Goal: Task Accomplishment & Management: Complete application form

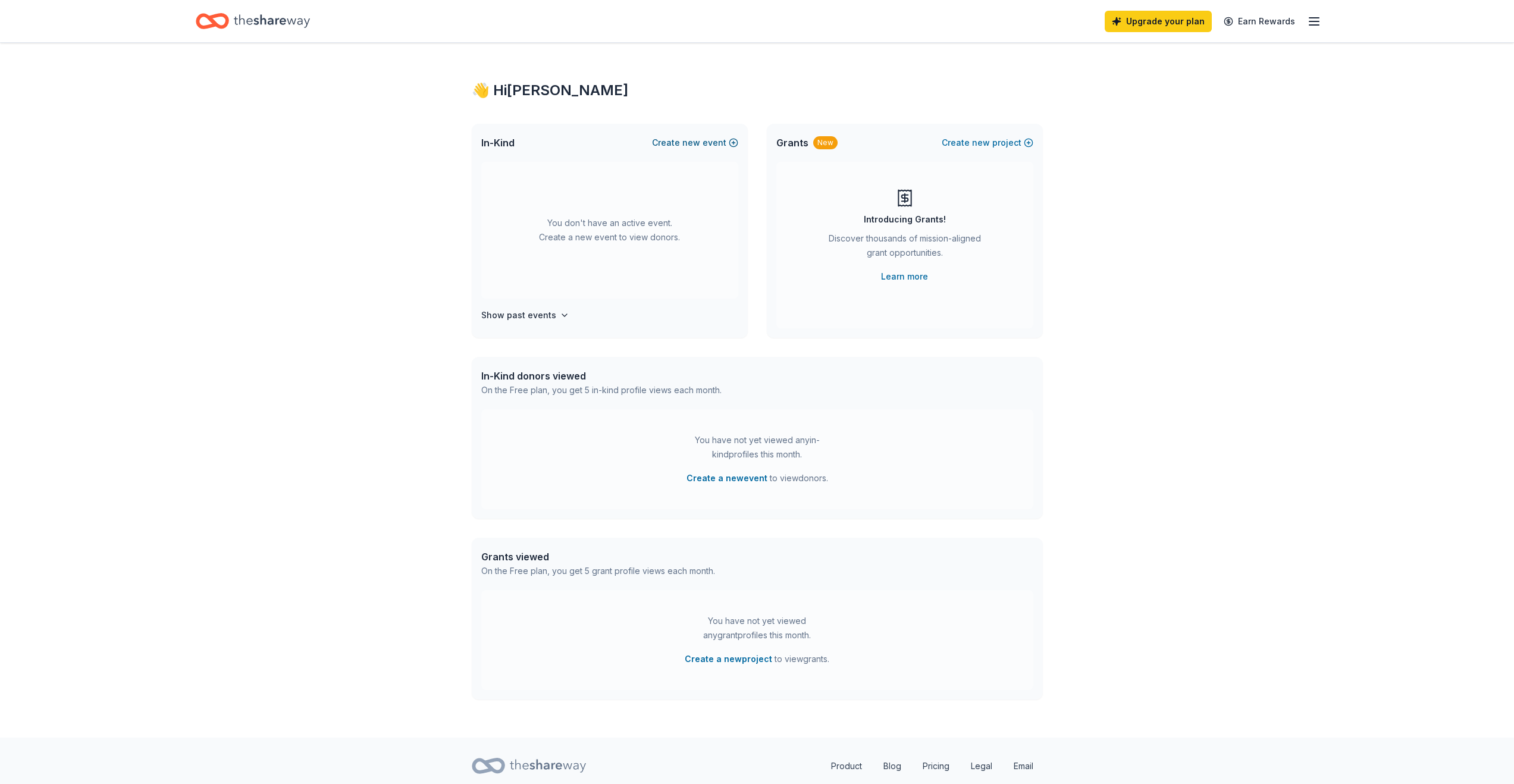
click at [704, 144] on button "Create new event" at bounding box center [695, 143] width 86 height 14
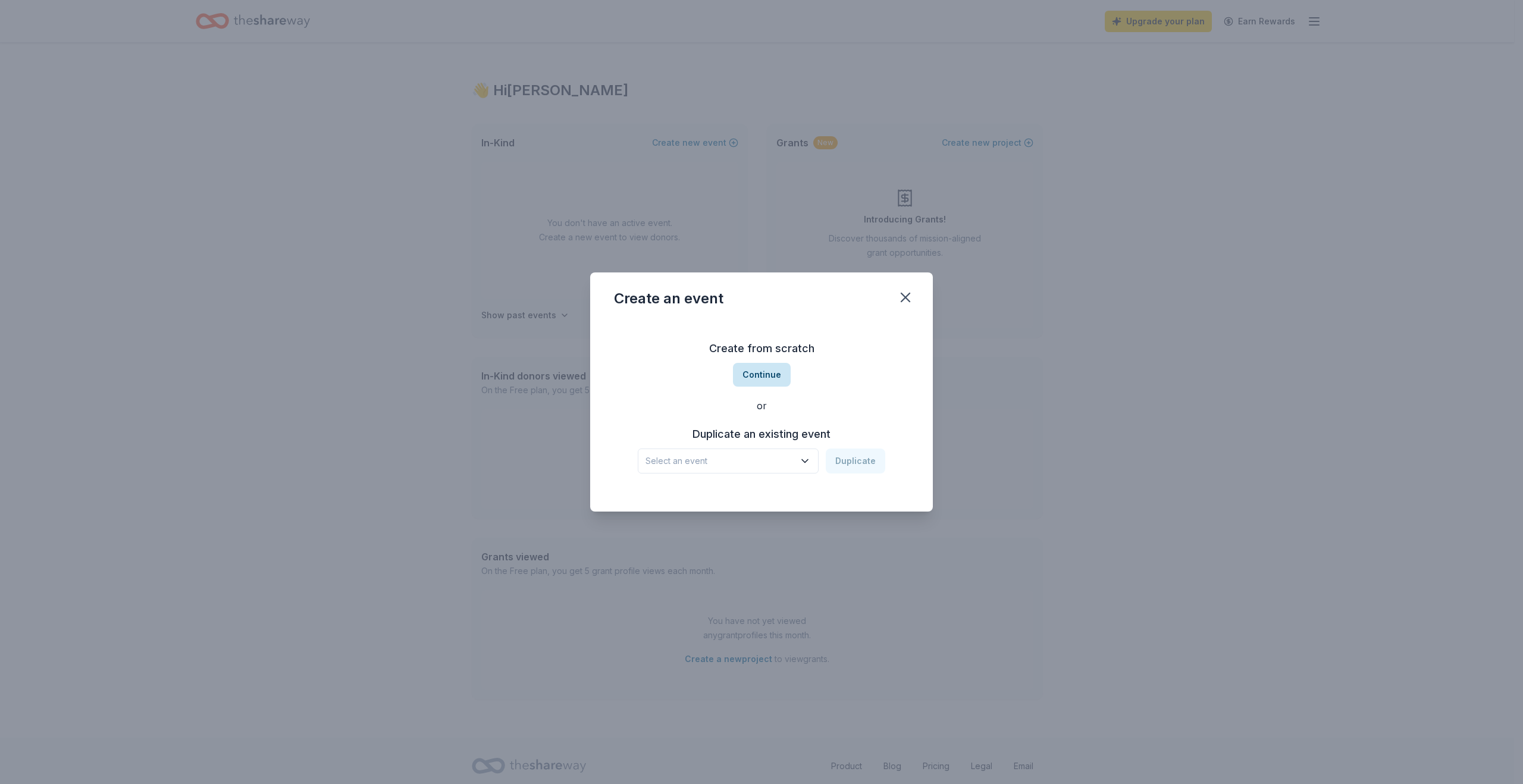
click at [763, 371] on button "Continue" at bounding box center [762, 375] width 58 height 24
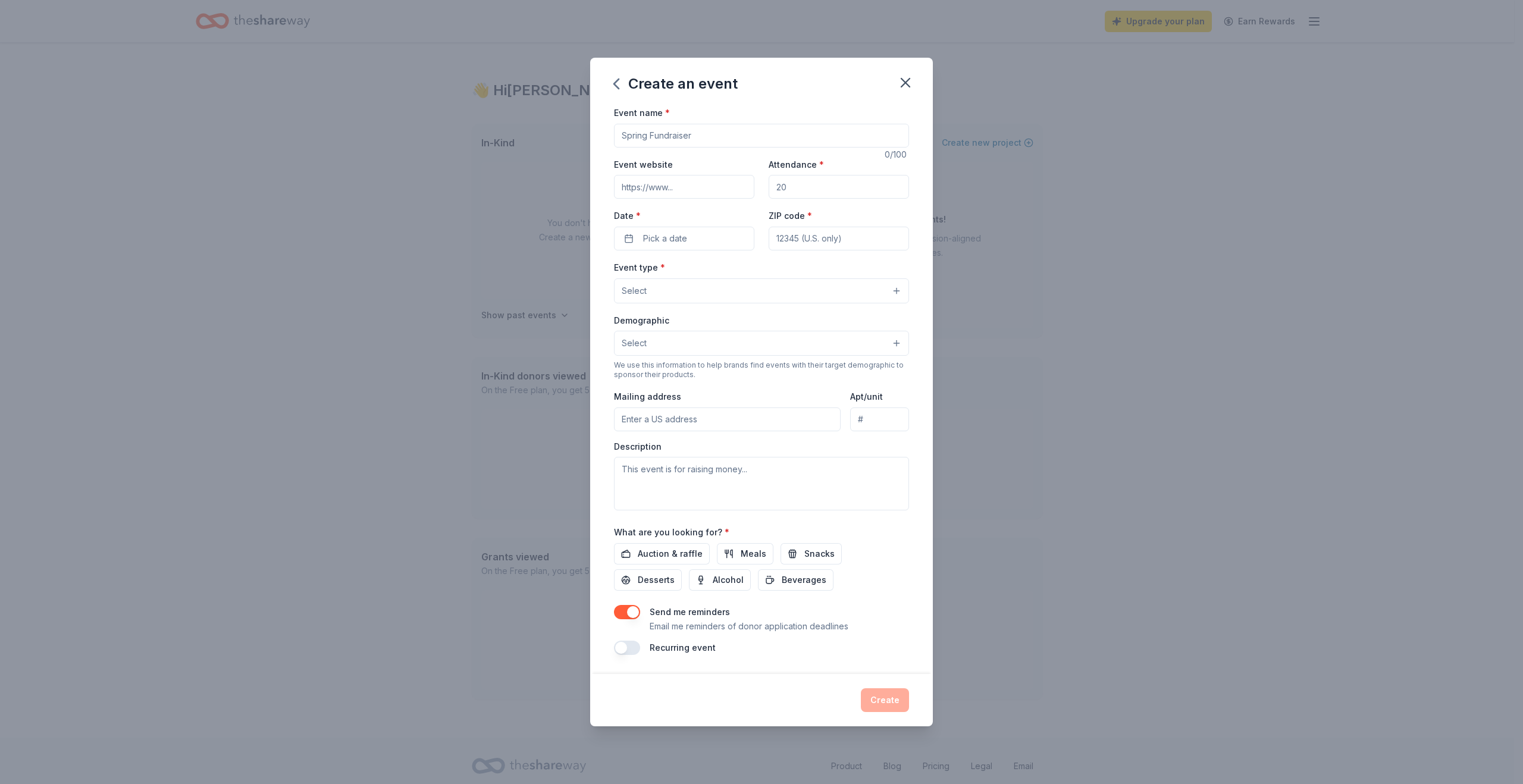
click at [690, 124] on div at bounding box center [761, 136] width 295 height 24
click at [688, 129] on input "Event name *" at bounding box center [761, 136] width 295 height 24
type input "A"
type input "Statewide Annual Awareness WAlk"
paste input "https://secure.qgiv.com/event/dsawstatewide2025/"
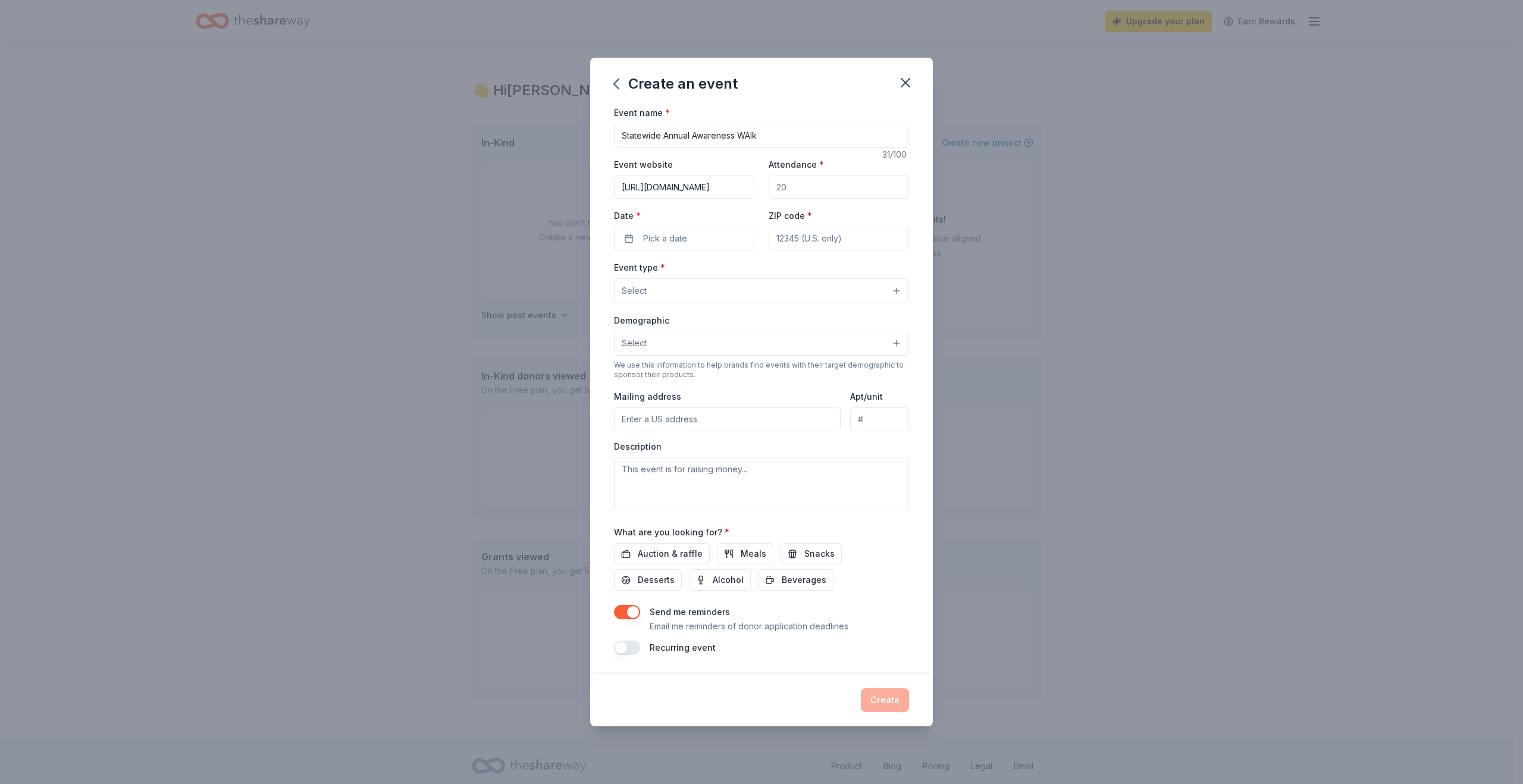
scroll to position [0, 79]
type input "https://secure.qgiv.com/event/dsawstatewide2025/"
click at [782, 194] on input "Attendance *" at bounding box center [839, 187] width 141 height 24
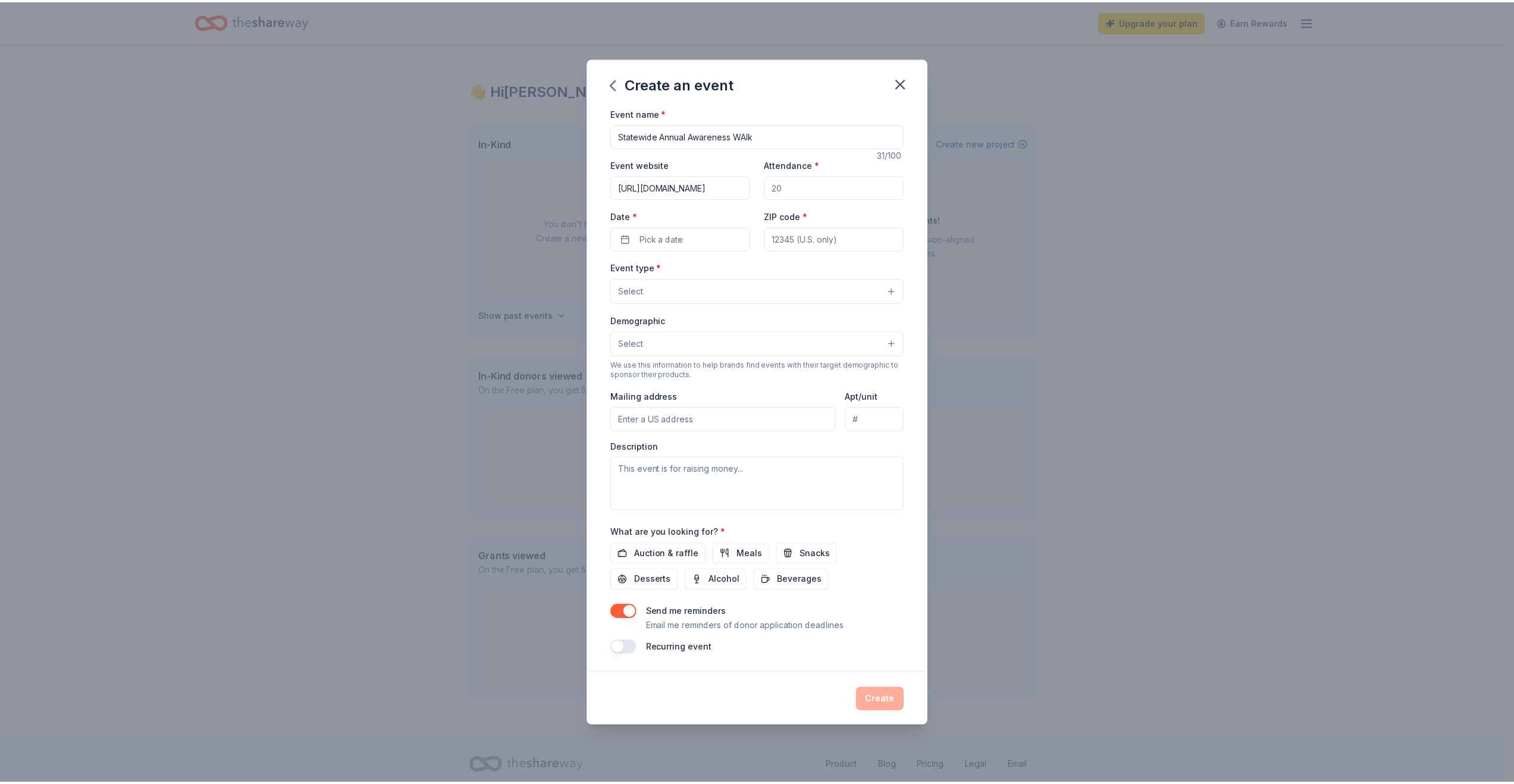
scroll to position [0, 0]
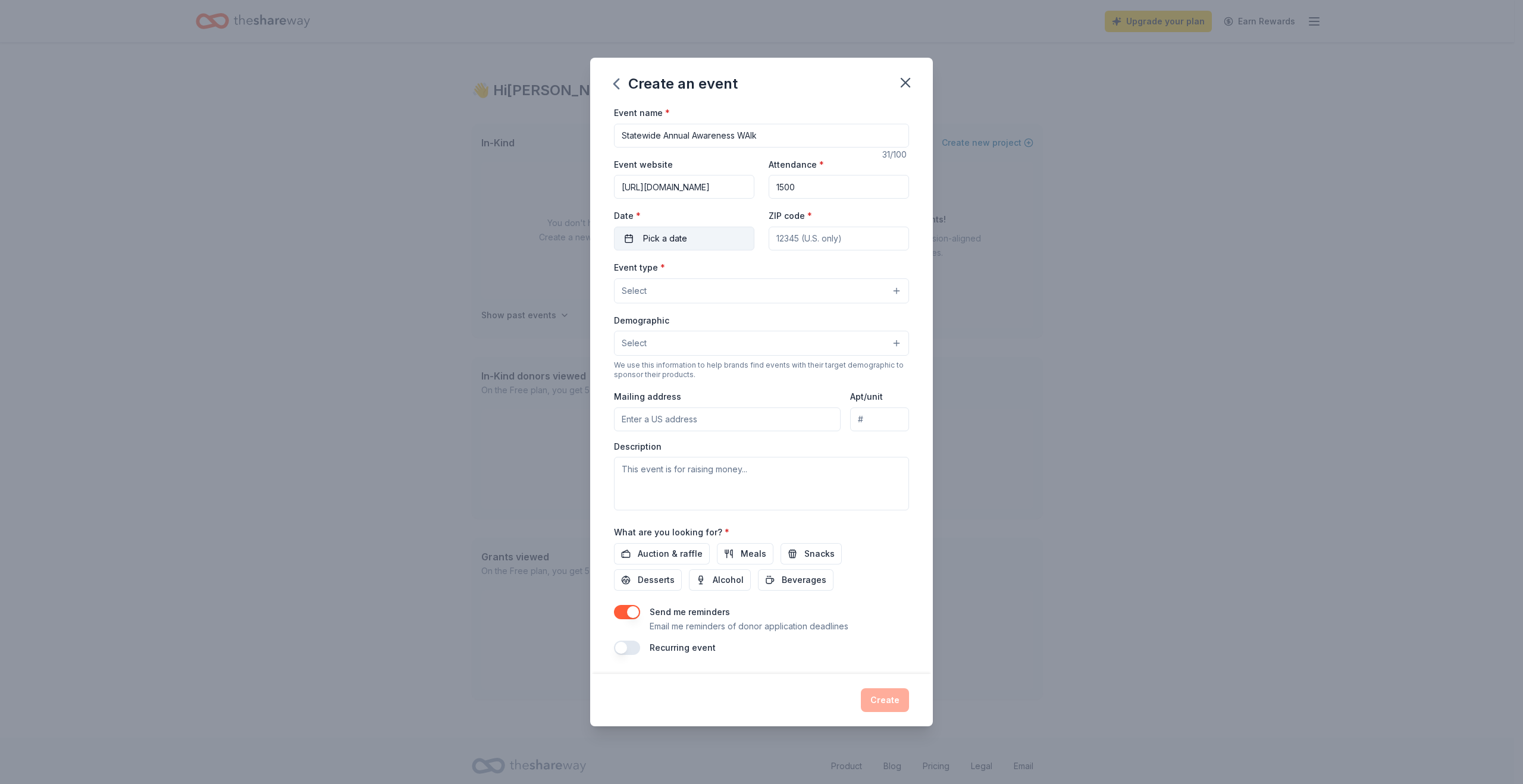
type input "1500"
click at [720, 235] on button "Pick a date" at bounding box center [684, 238] width 141 height 24
click at [625, 417] on button "28" at bounding box center [620, 419] width 21 height 21
click at [845, 238] on input "ZIP code *" at bounding box center [839, 238] width 141 height 24
type input "53213"
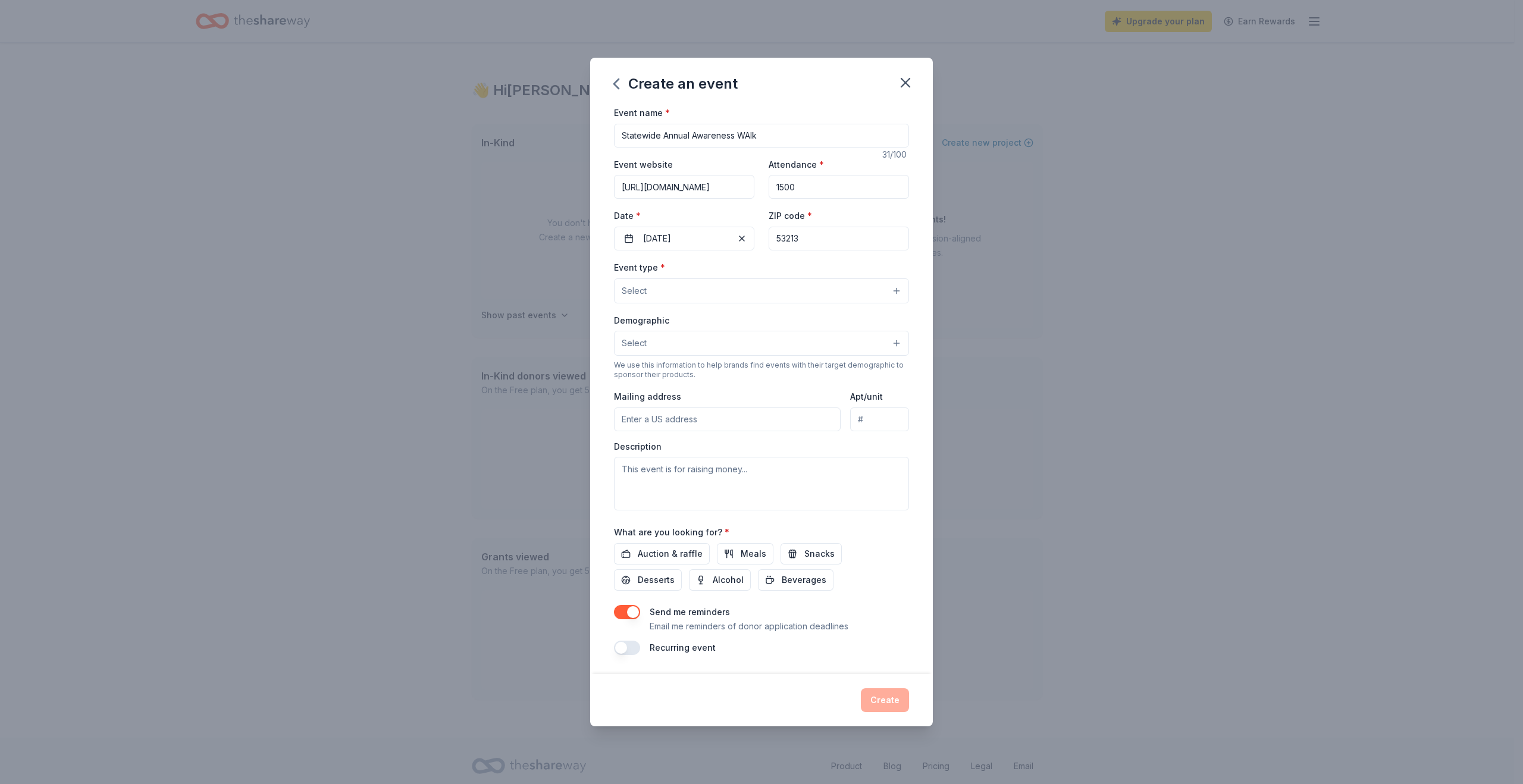
click at [756, 289] on button "Select" at bounding box center [761, 291] width 295 height 25
click at [720, 332] on div "Fundraiser" at bounding box center [762, 321] width 294 height 25
click at [867, 264] on div "Event type * Fundraiser Business & professional Food & drink Health & wellness …" at bounding box center [761, 281] width 295 height 45
click at [709, 351] on button "Select" at bounding box center [761, 344] width 295 height 25
click at [709, 369] on span "All genders" at bounding box center [761, 374] width 275 height 16
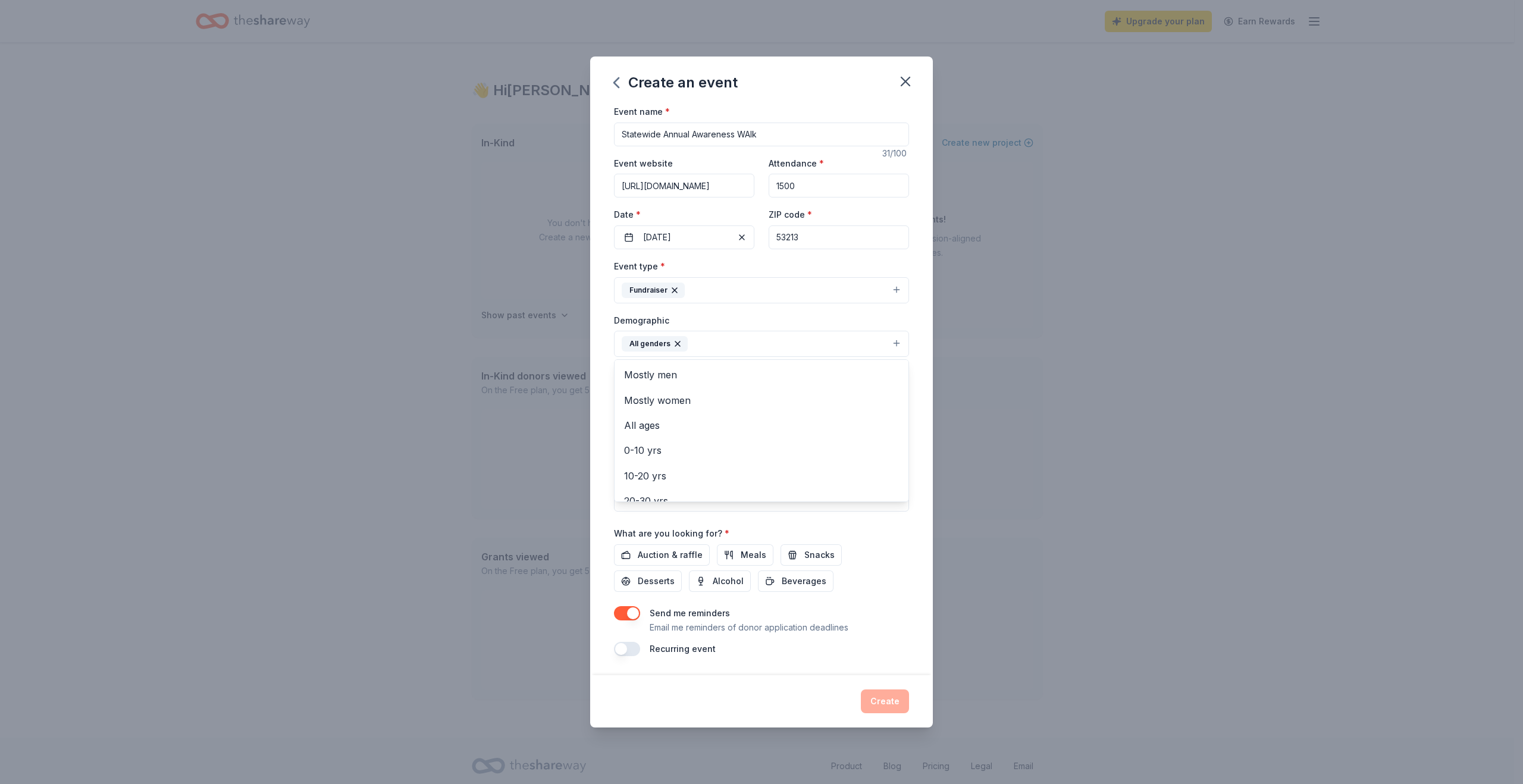
click at [838, 325] on div "Demographic All genders Mostly men Mostly women All ages 0-10 yrs 10-20 yrs 20-…" at bounding box center [761, 334] width 295 height 45
click at [780, 353] on button "All genders" at bounding box center [761, 344] width 295 height 26
click at [668, 422] on span "All ages" at bounding box center [761, 426] width 275 height 16
click at [782, 318] on div "Demographic All genders All ages Mostly men Mostly women 0-10 yrs 10-20 yrs 20-…" at bounding box center [761, 334] width 295 height 45
click at [690, 559] on span "Auction & raffle" at bounding box center [671, 555] width 65 height 14
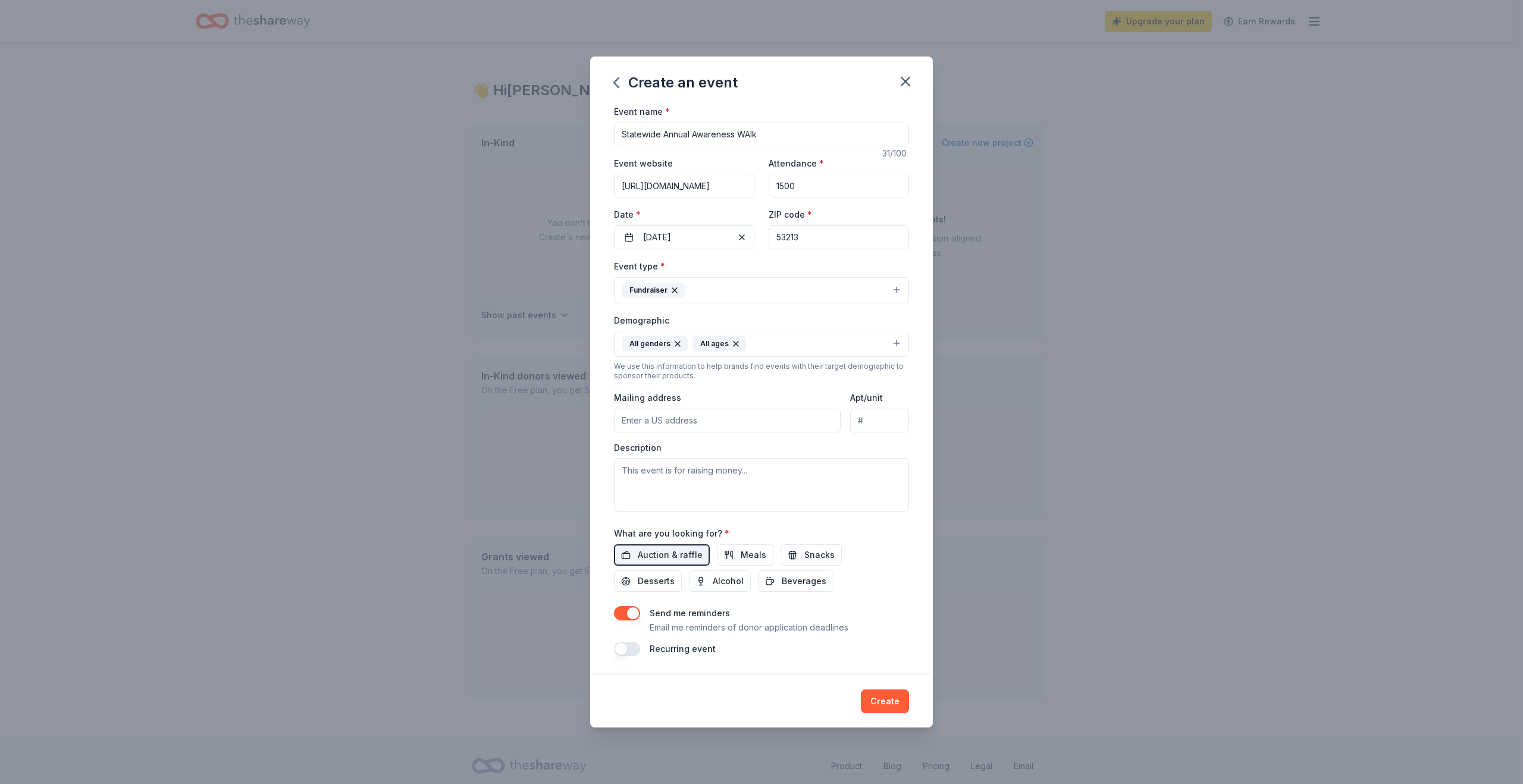
click at [632, 613] on button "button" at bounding box center [627, 613] width 26 height 14
click at [890, 697] on button "Create" at bounding box center [885, 701] width 48 height 24
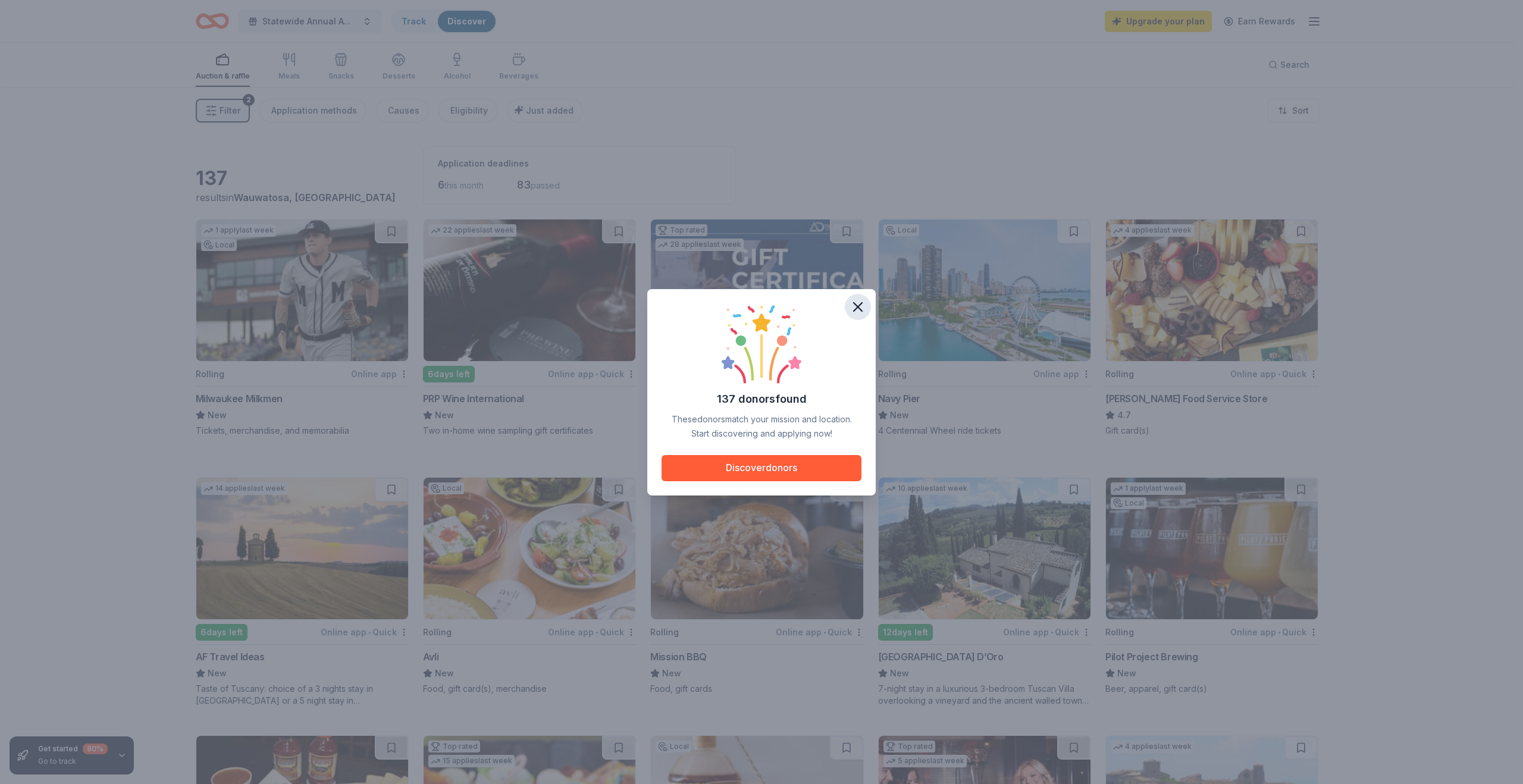
click at [855, 305] on icon "button" at bounding box center [858, 307] width 17 height 17
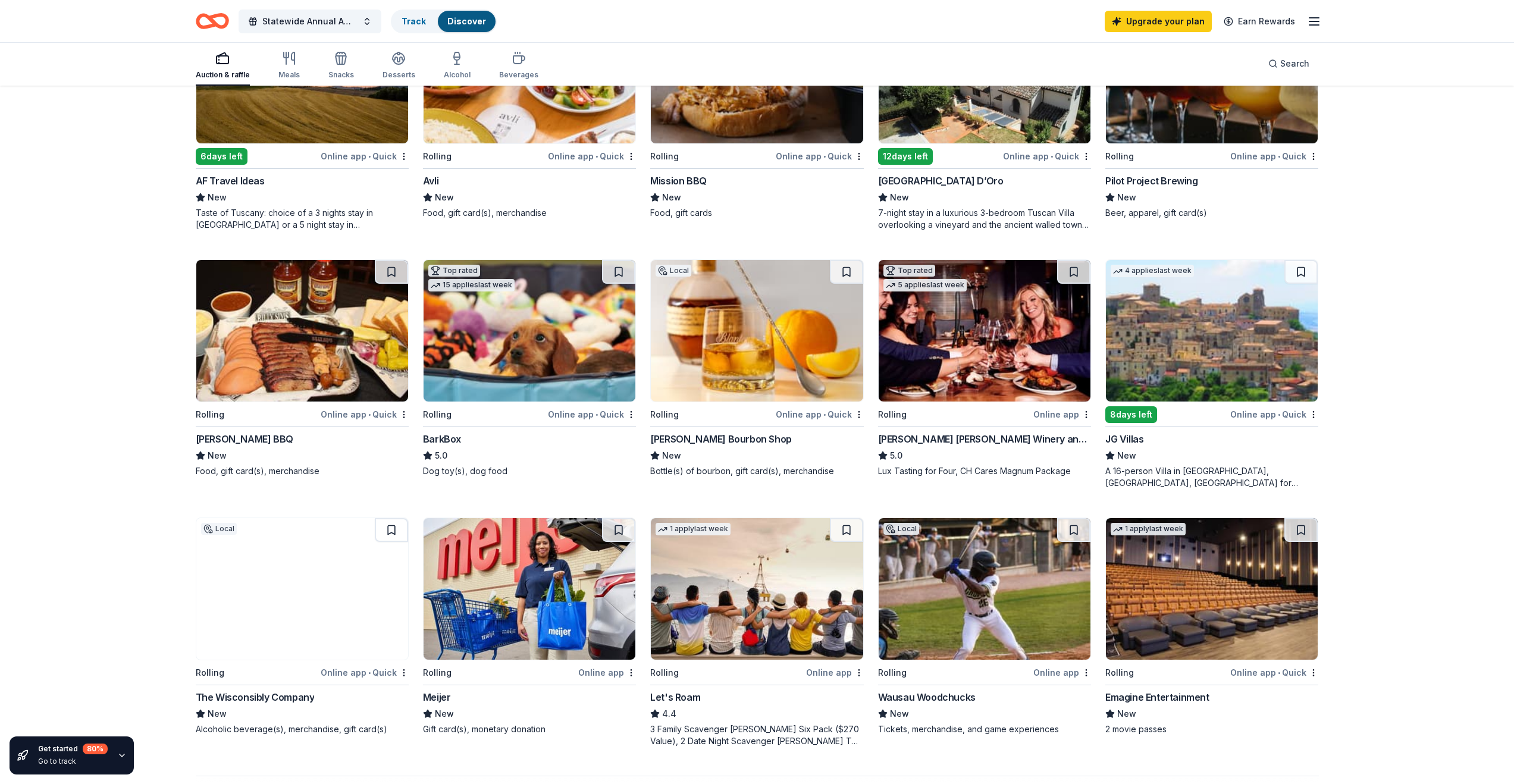
scroll to position [488, 0]
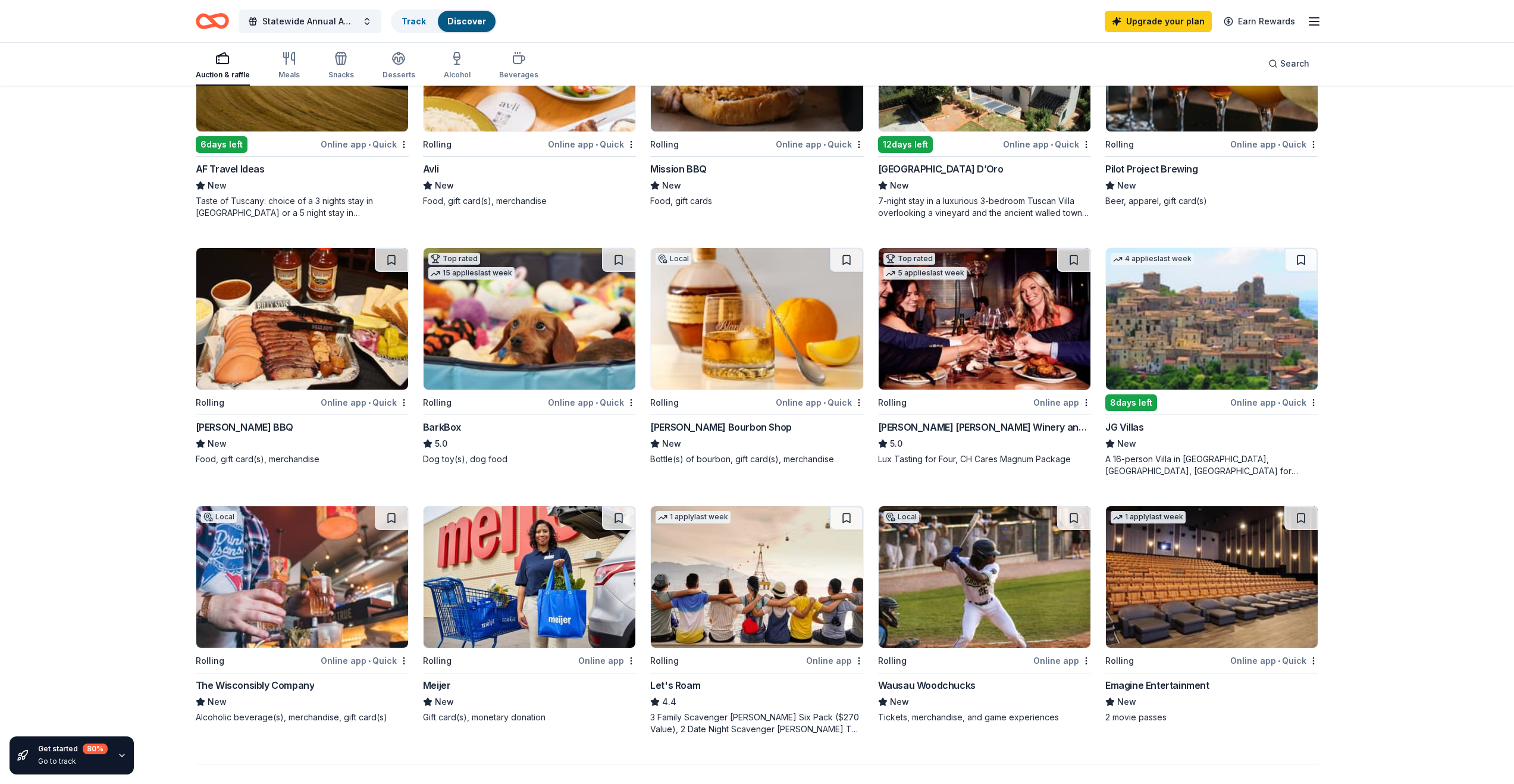
click at [307, 602] on img at bounding box center [302, 577] width 211 height 141
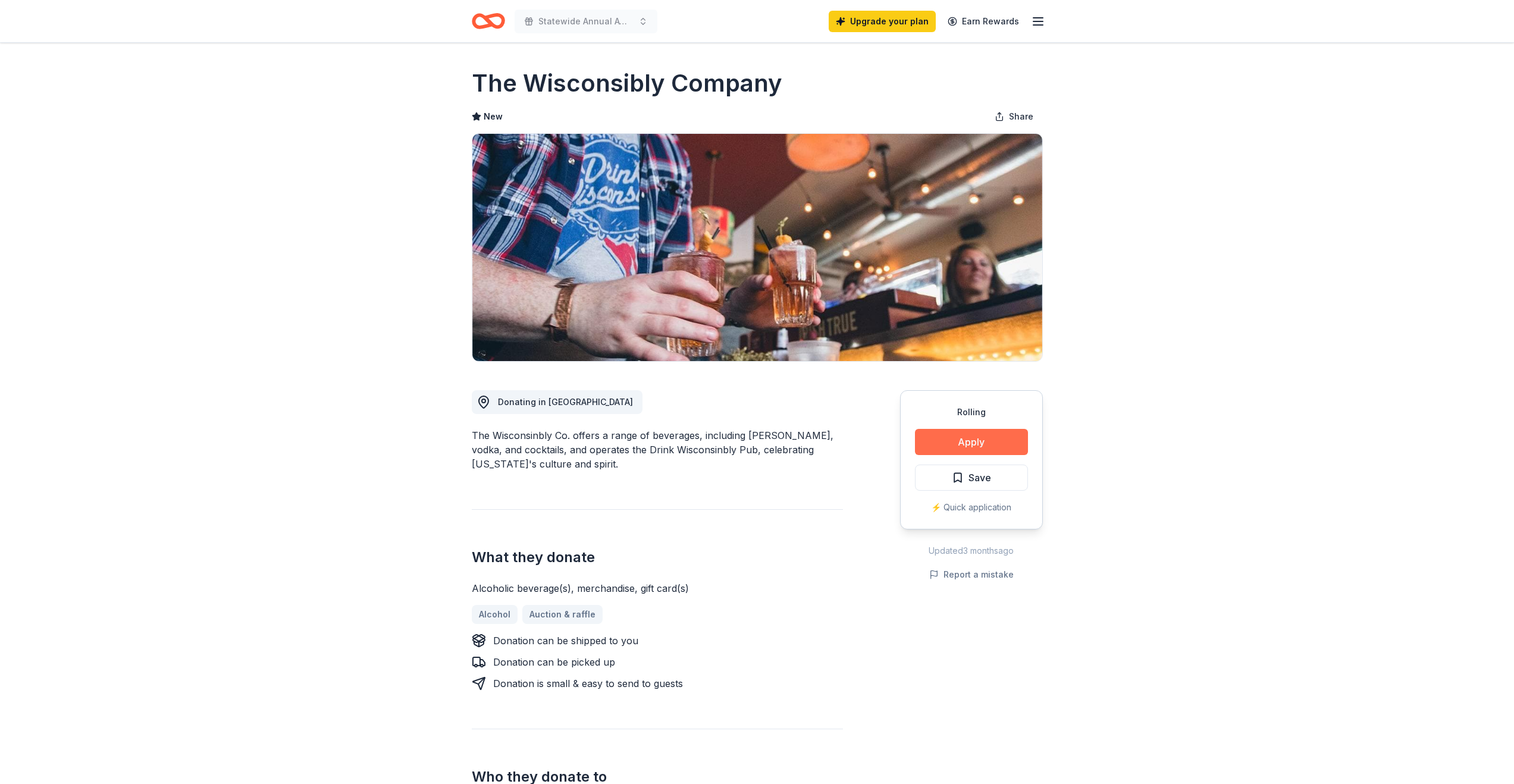
click at [989, 445] on button "Apply" at bounding box center [972, 442] width 113 height 26
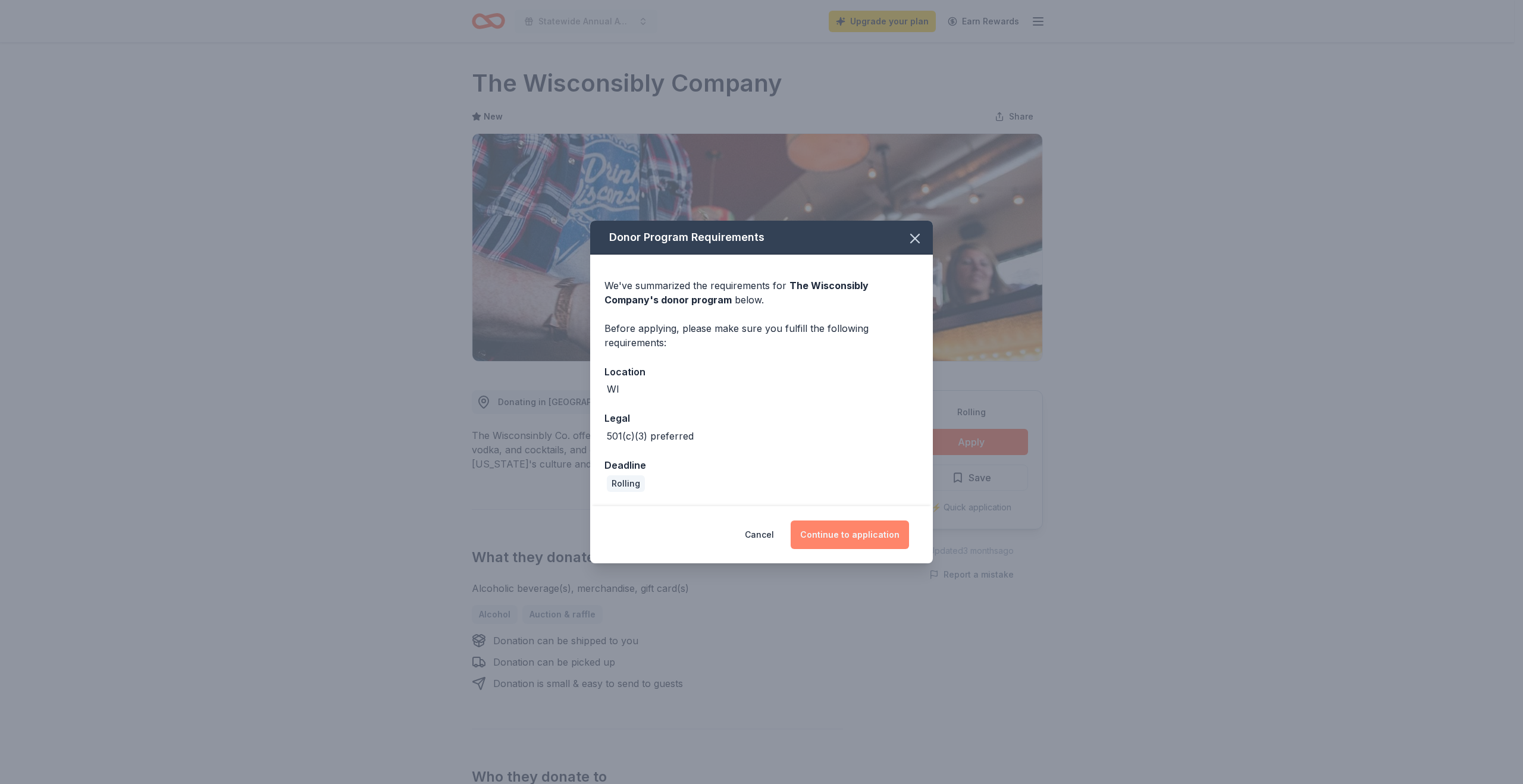
click at [833, 531] on button "Continue to application" at bounding box center [850, 534] width 118 height 28
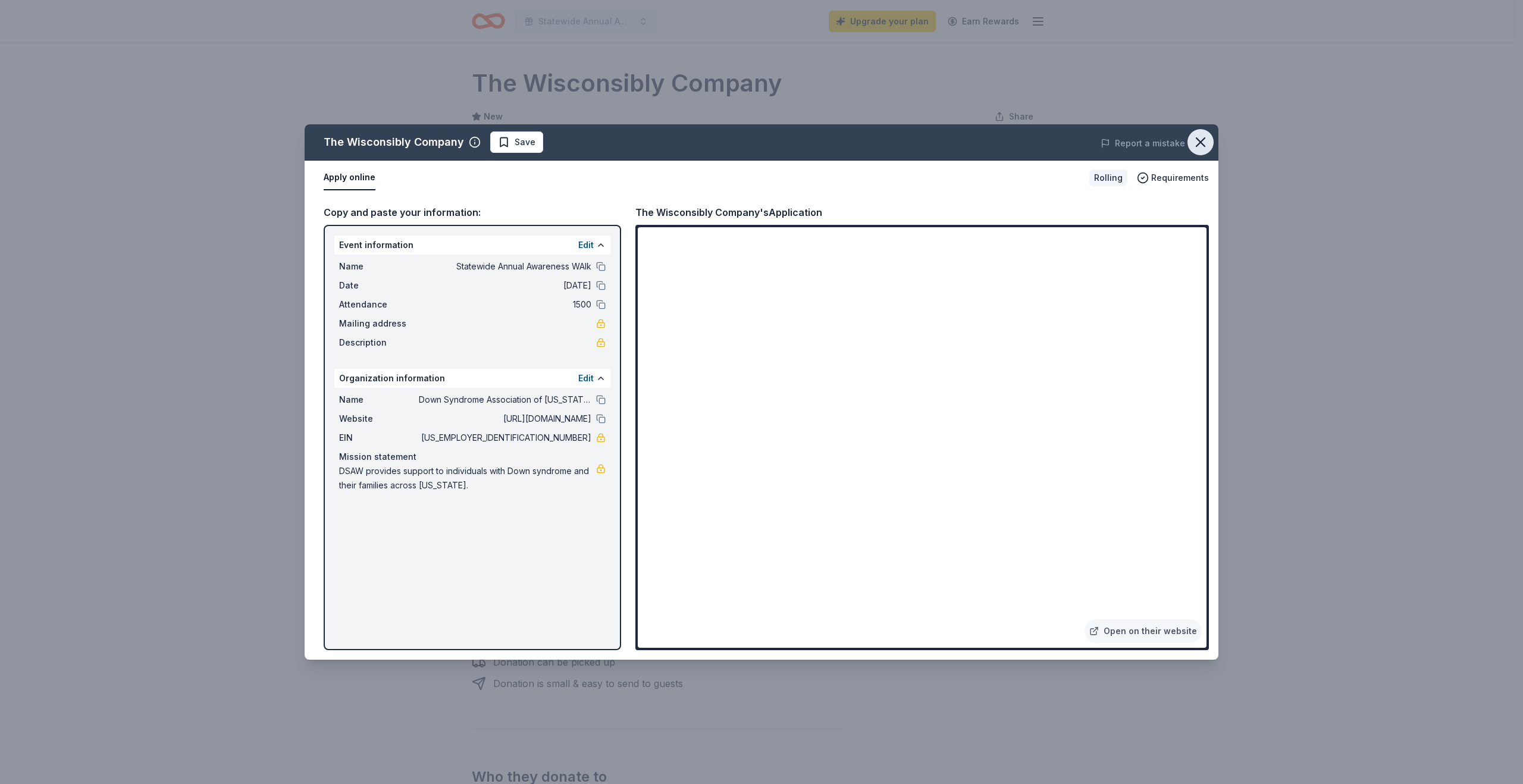
click at [1203, 148] on icon "button" at bounding box center [1201, 142] width 17 height 17
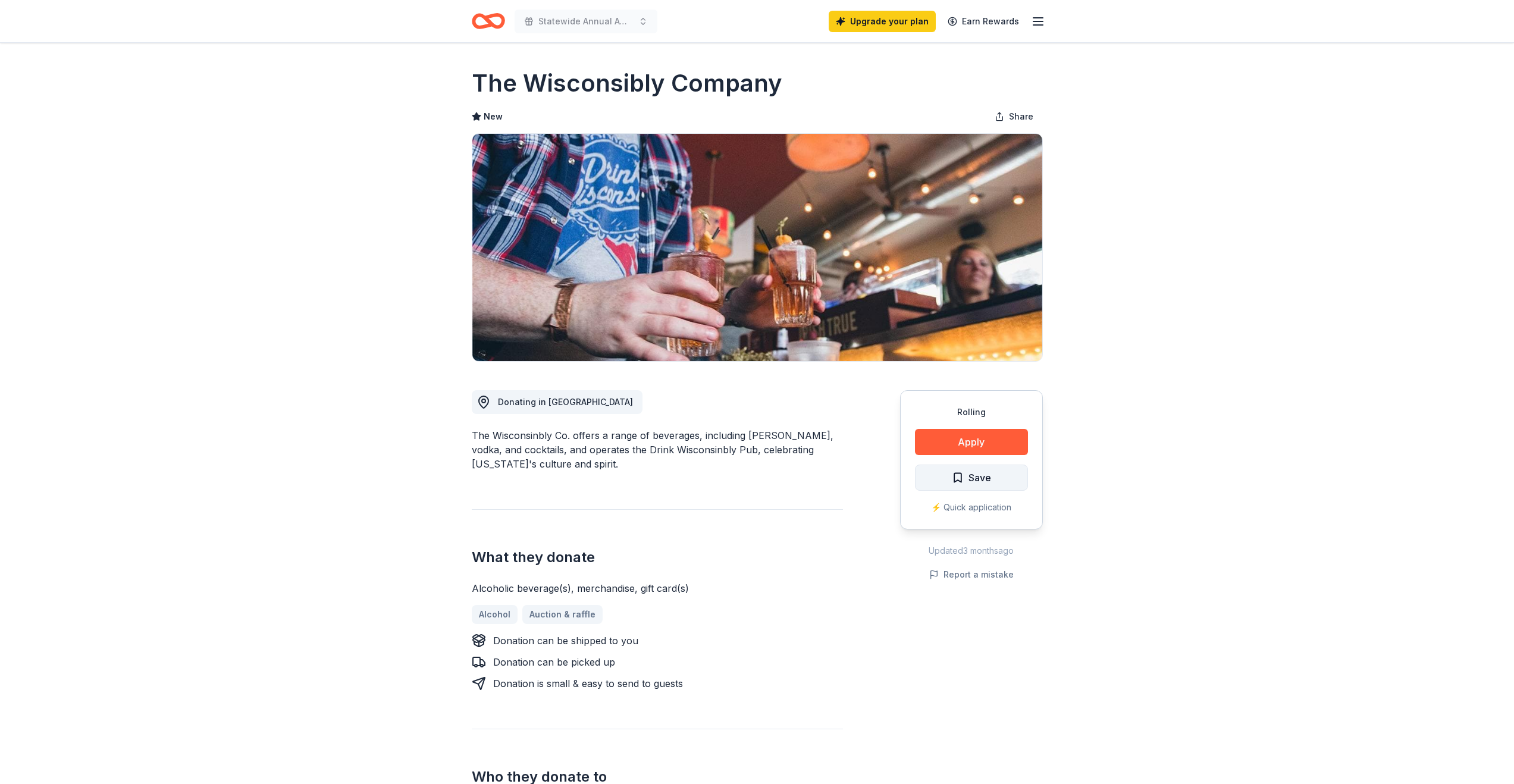
click at [974, 474] on span "Save" at bounding box center [979, 478] width 23 height 16
click at [993, 469] on html "Statewide Annual Awareness WAlk Upgrade your plan Earn Rewards Rolling Share Th…" at bounding box center [757, 392] width 1514 height 784
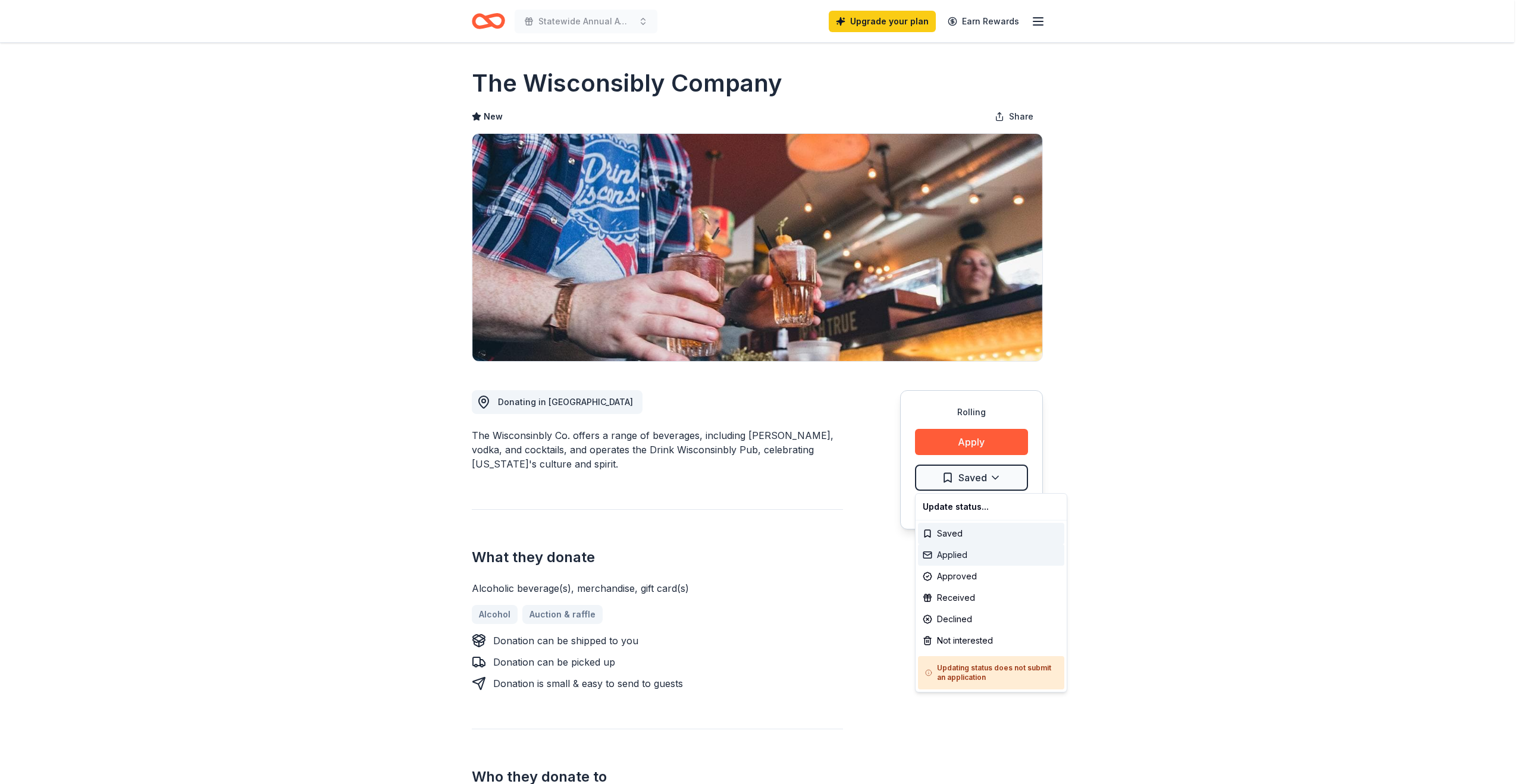
click at [967, 560] on div "Applied" at bounding box center [991, 555] width 146 height 21
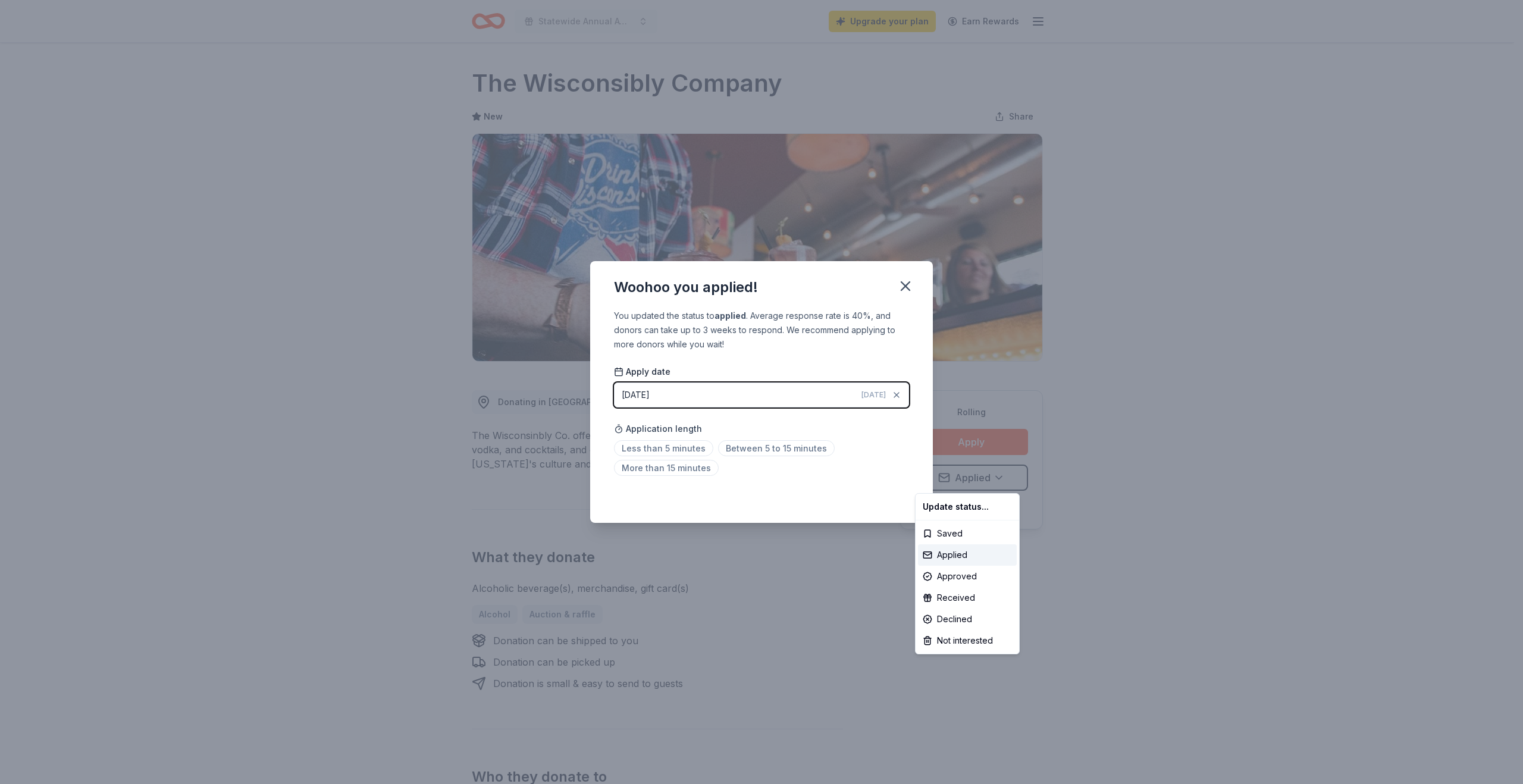
click at [670, 447] on html "Statewide Annual Awareness WAlk Upgrade your plan Earn Rewards Rolling Share Th…" at bounding box center [761, 392] width 1523 height 784
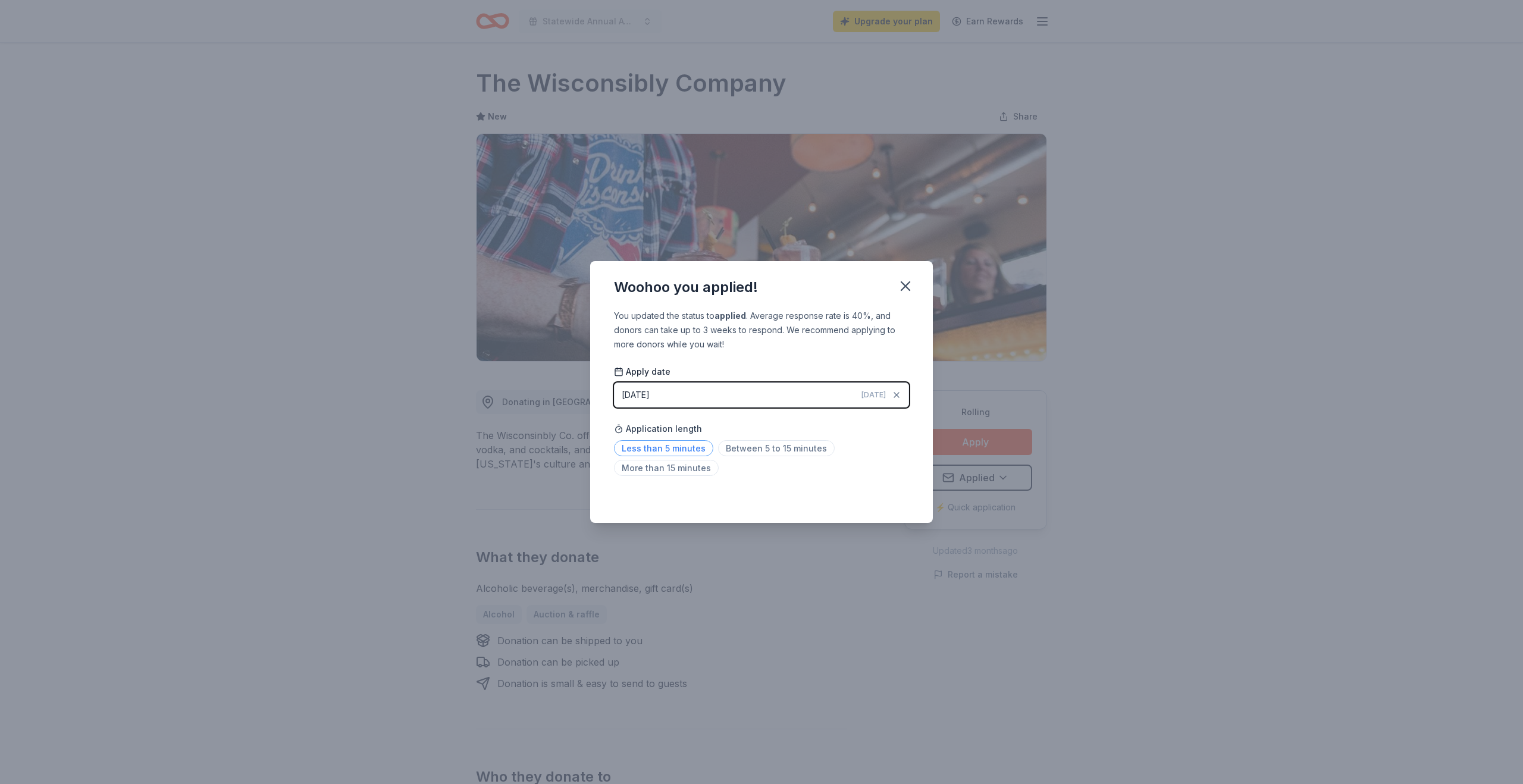
click at [675, 448] on span "Less than 5 minutes" at bounding box center [664, 447] width 99 height 16
click at [898, 501] on div "Saved" at bounding box center [761, 496] width 295 height 14
click at [904, 291] on icon "button" at bounding box center [906, 286] width 17 height 17
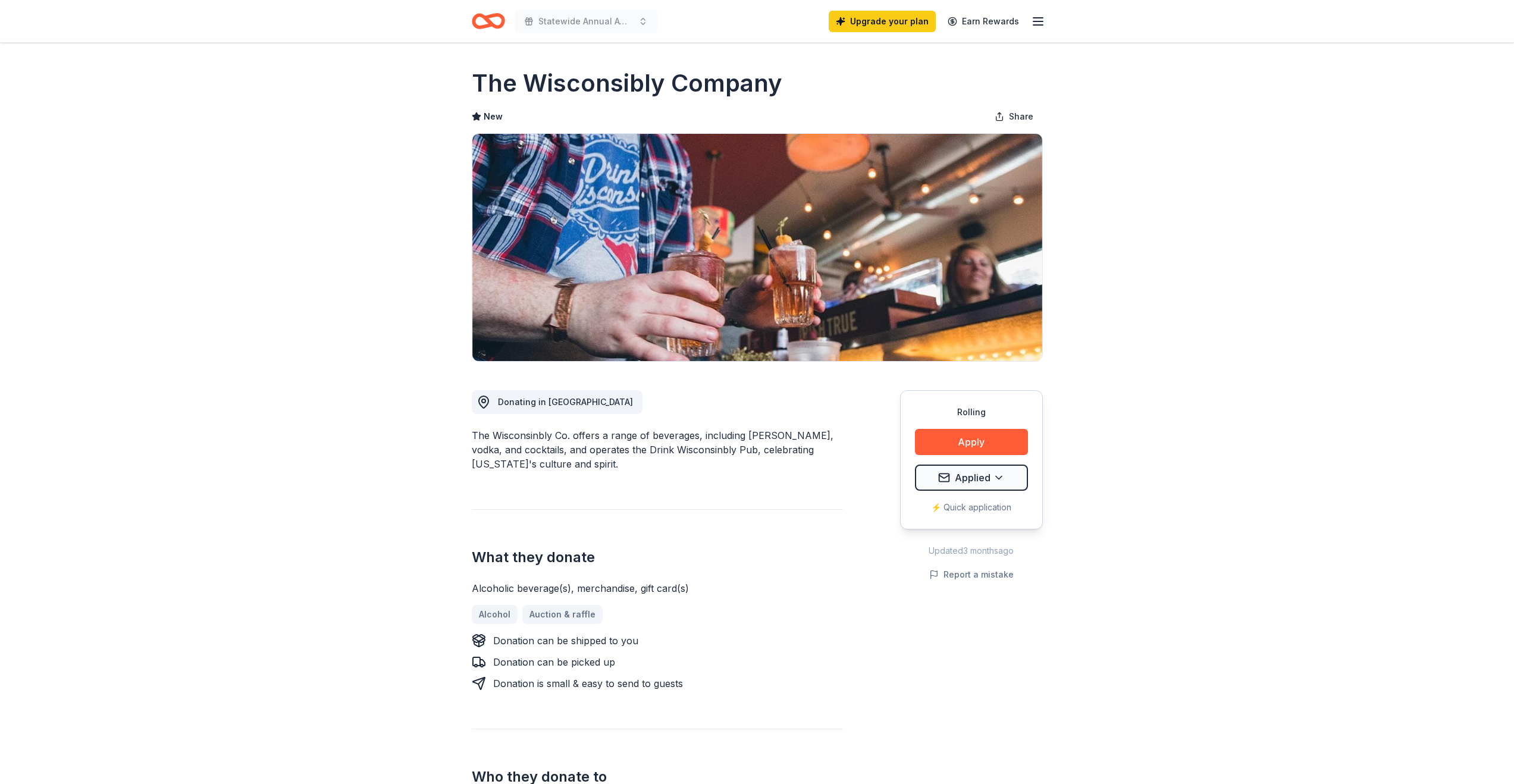
click at [489, 24] on icon "Home" at bounding box center [494, 21] width 18 height 12
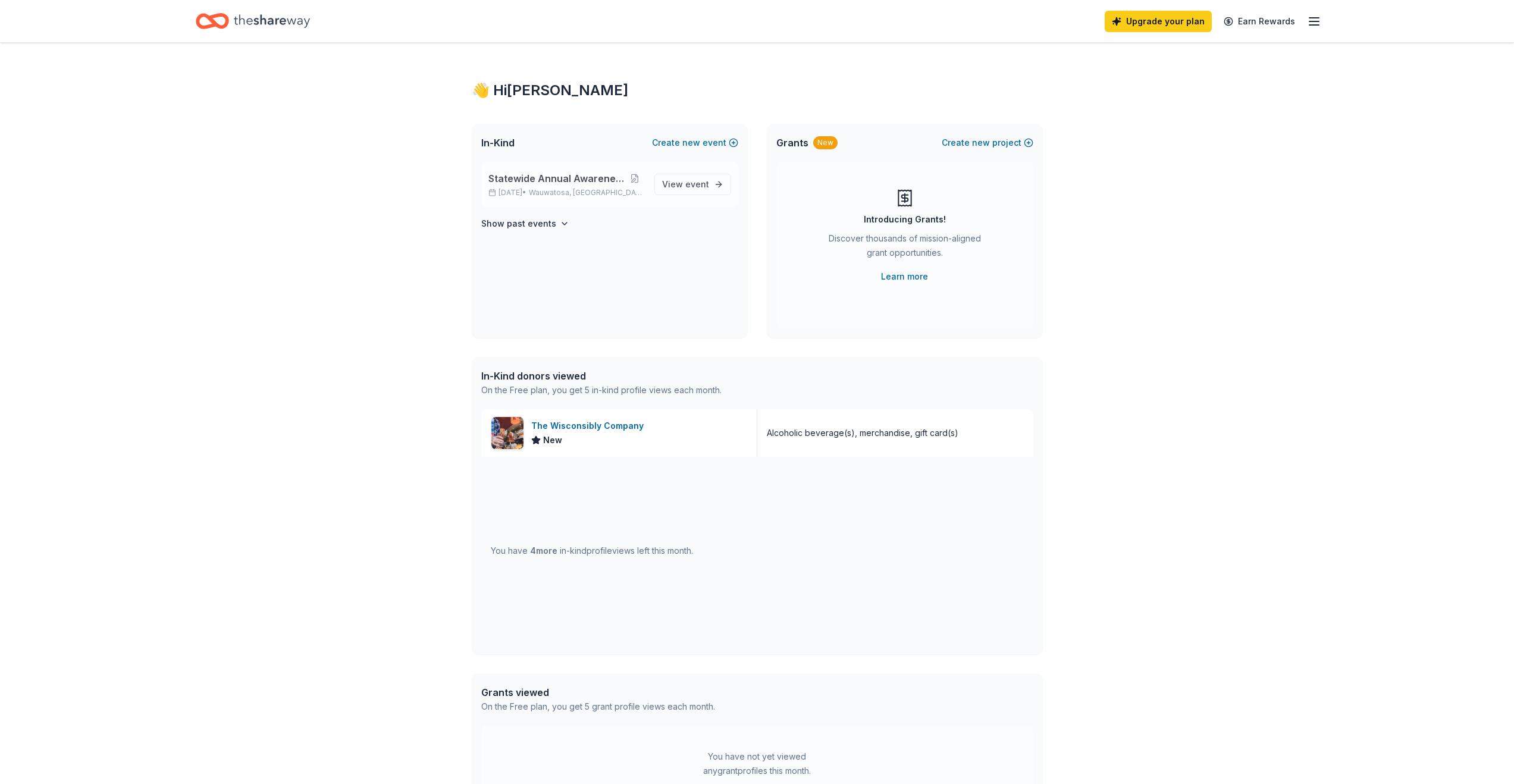
click at [593, 185] on div "Statewide Annual Awareness WAlk [DATE] • [GEOGRAPHIC_DATA], [GEOGRAPHIC_DATA]" at bounding box center [566, 184] width 156 height 26
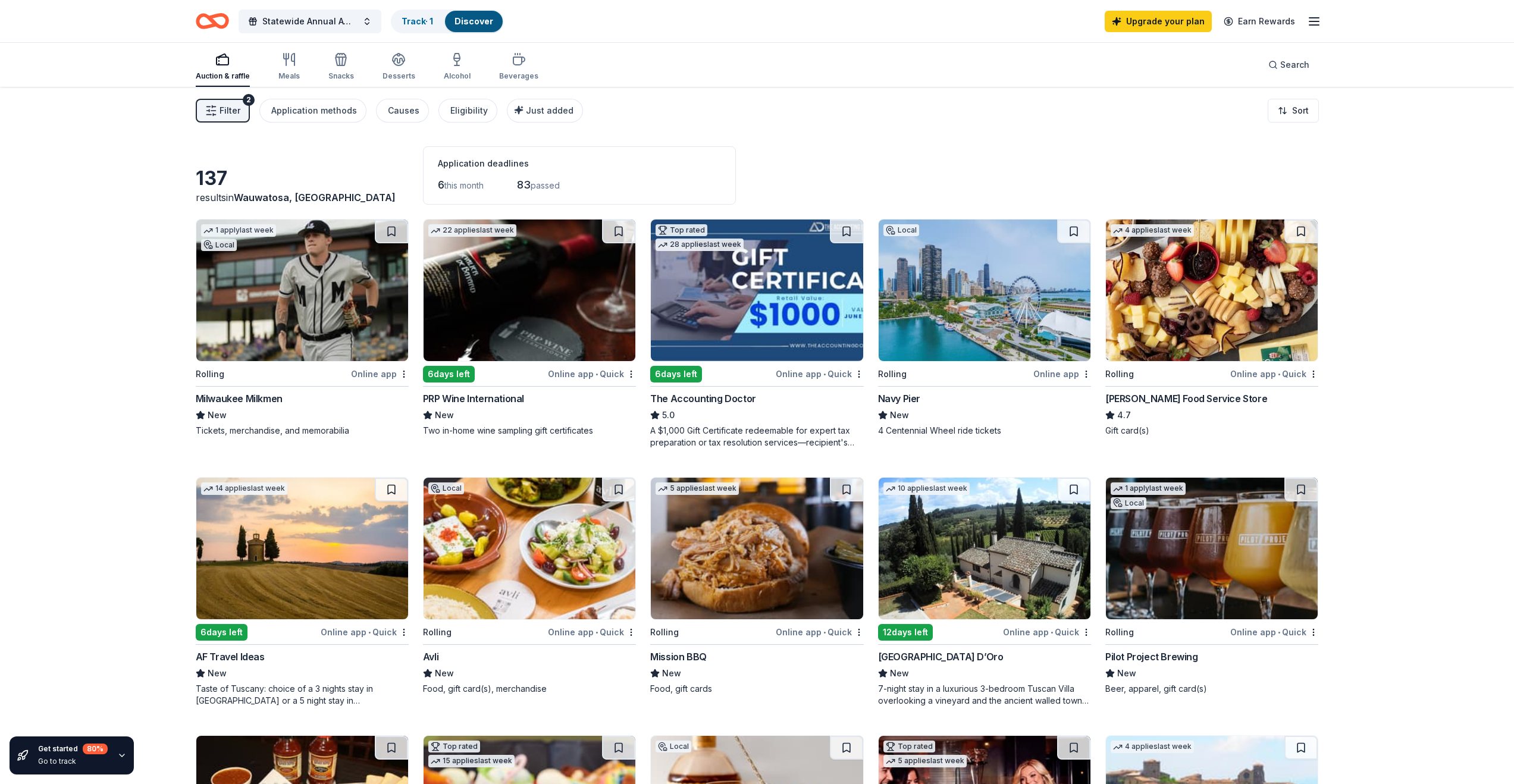
click at [450, 182] on span "this month" at bounding box center [464, 185] width 40 height 10
click at [323, 112] on div "Application methods" at bounding box center [314, 110] width 86 height 14
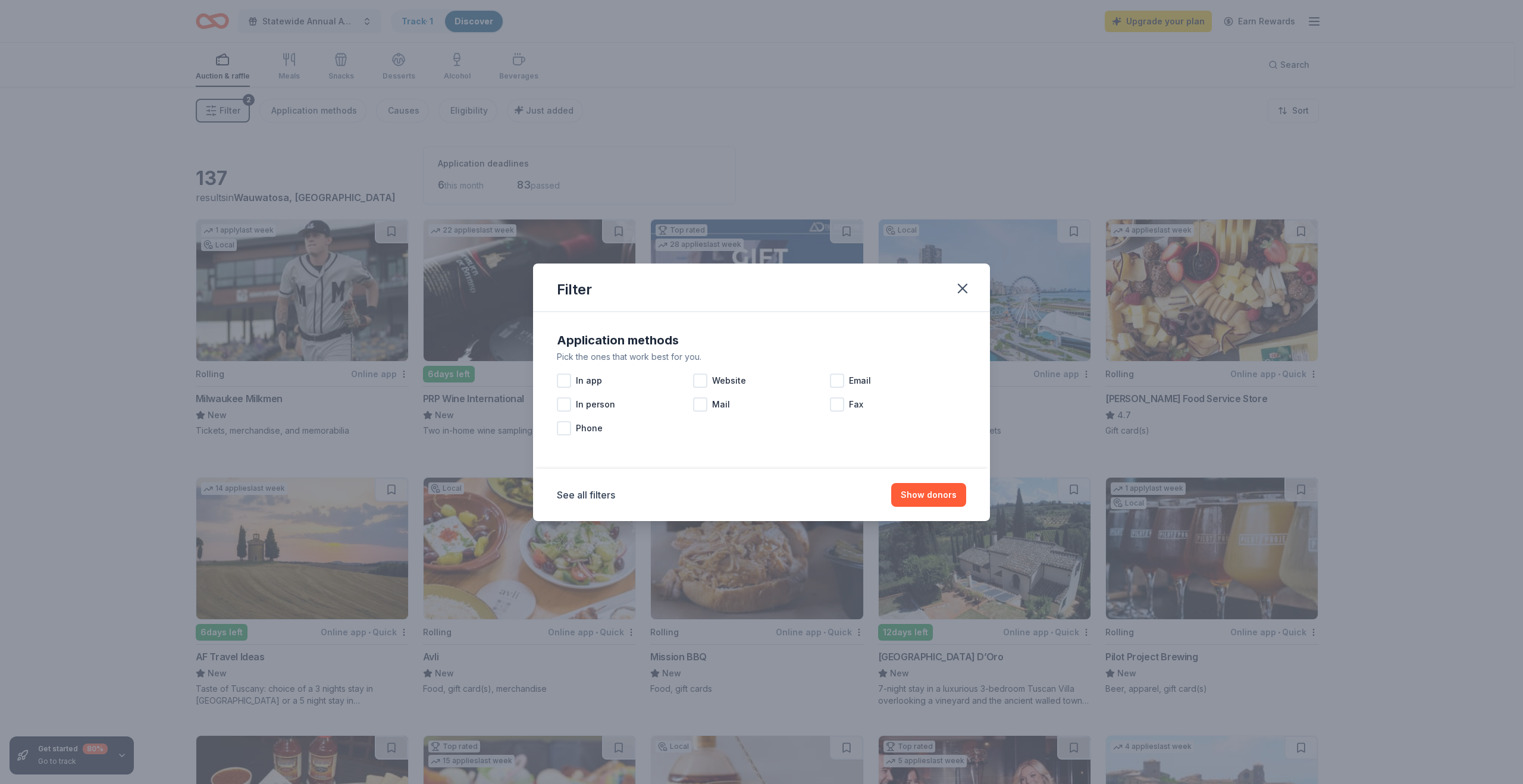
click at [957, 282] on icon "button" at bounding box center [963, 288] width 17 height 17
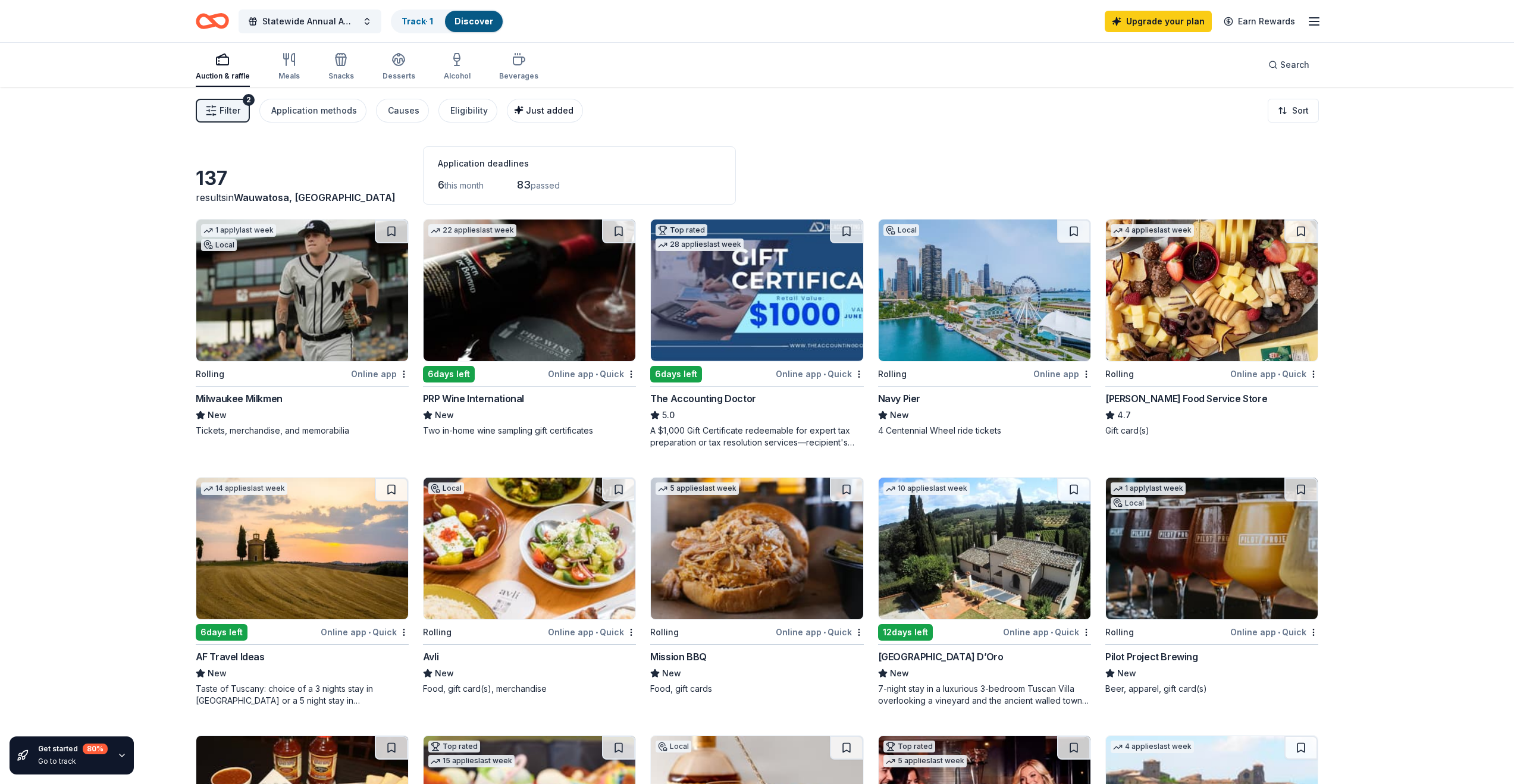
click at [519, 110] on div "Just added" at bounding box center [546, 110] width 54 height 14
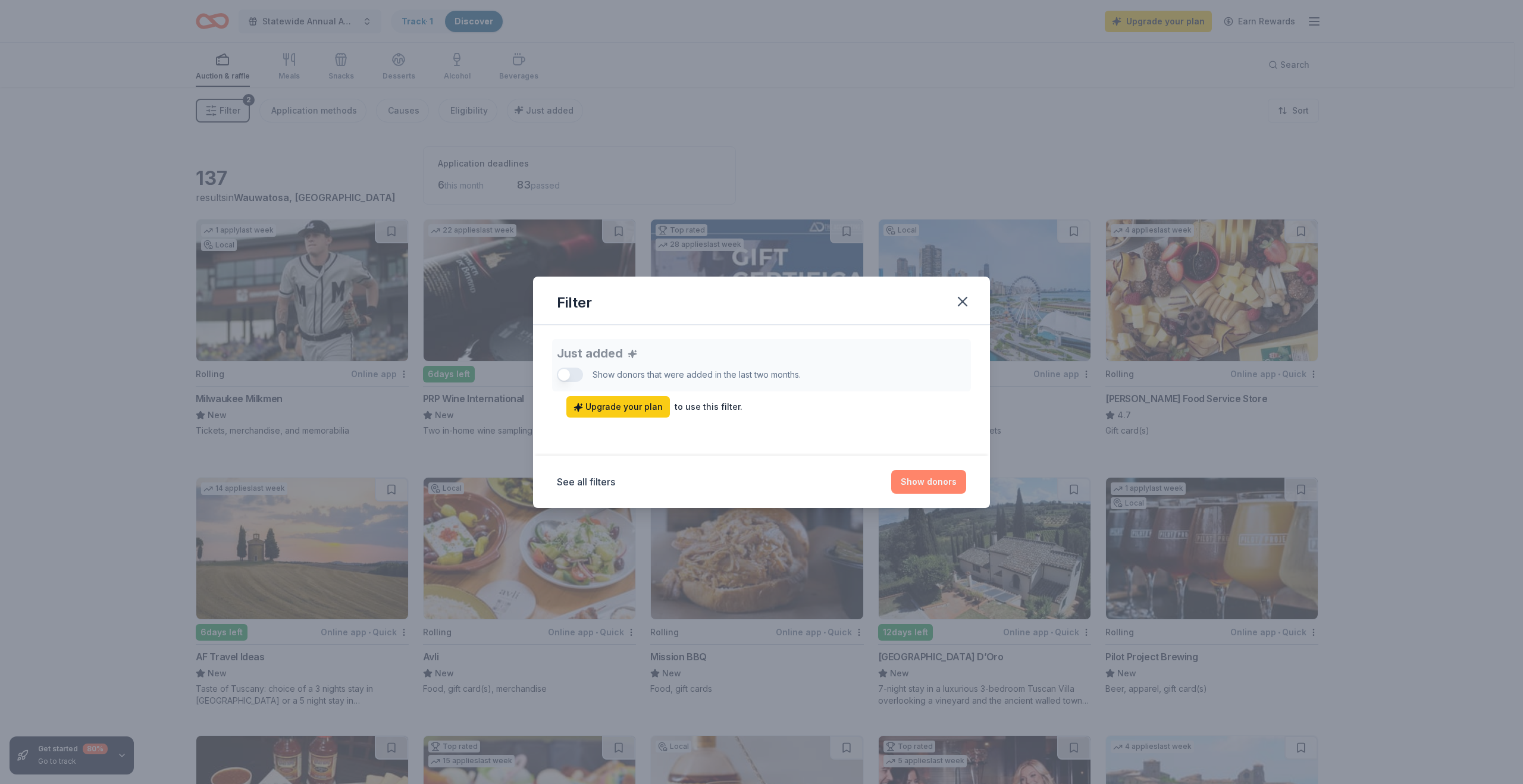
click at [926, 481] on button "Show donors" at bounding box center [929, 482] width 75 height 24
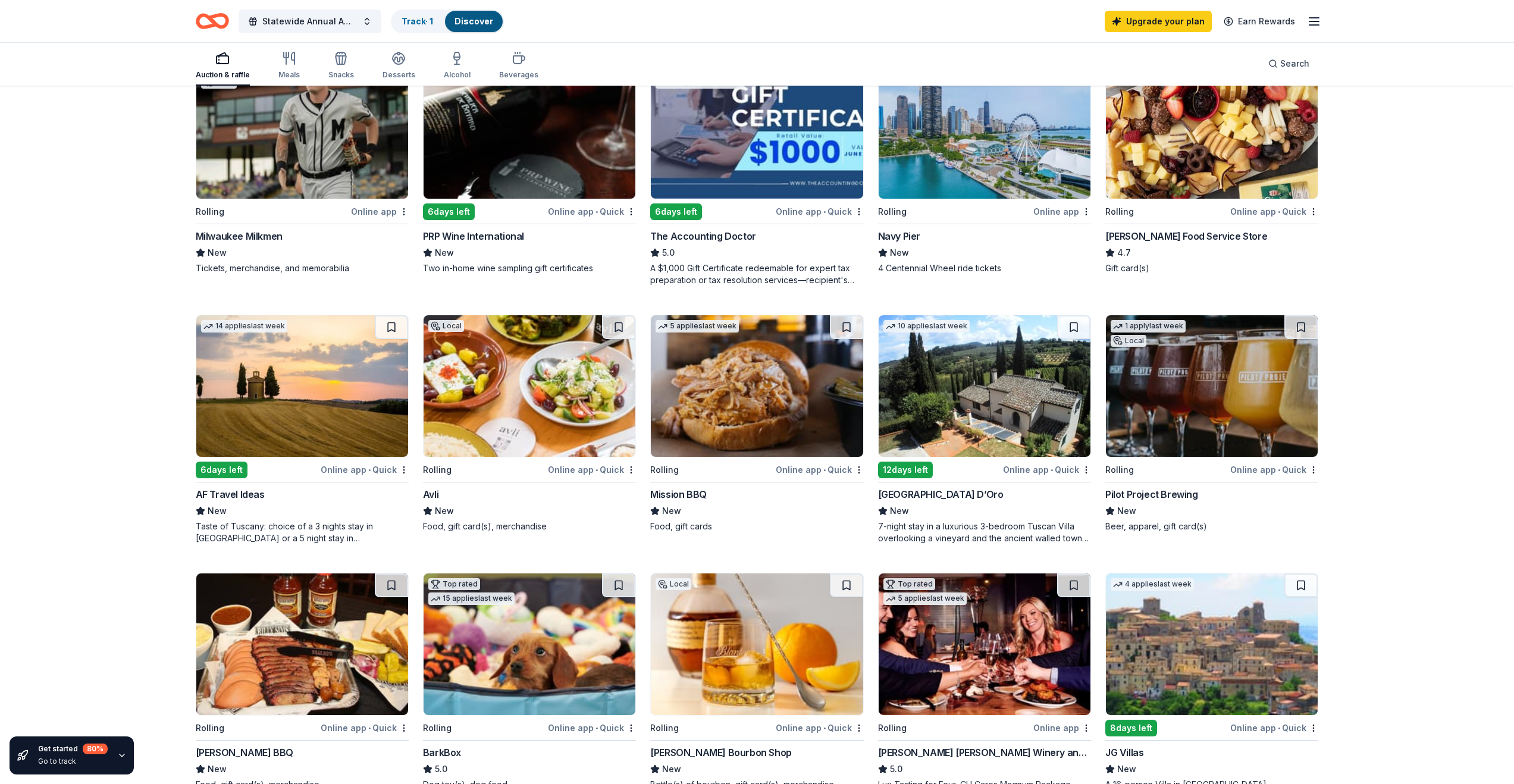
scroll to position [241, 0]
